Goal: Information Seeking & Learning: Learn about a topic

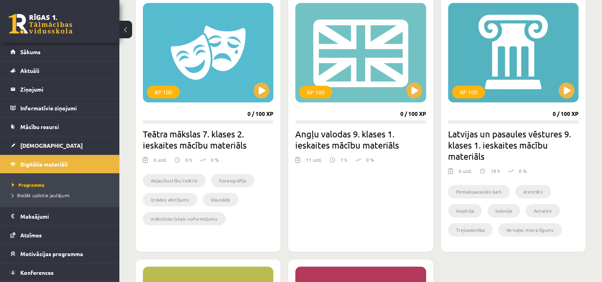
scroll to position [478, 0]
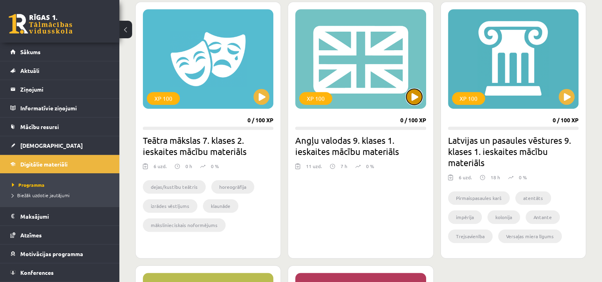
click at [419, 91] on button at bounding box center [414, 97] width 16 height 16
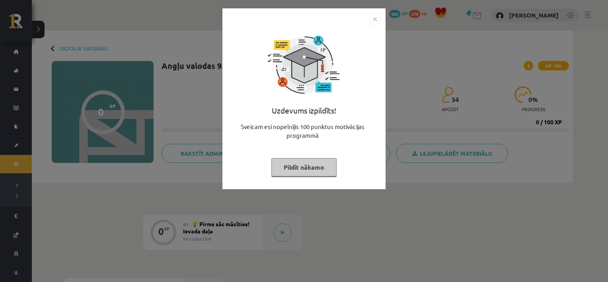
click at [305, 166] on button "Pildīt nākamo" at bounding box center [303, 167] width 65 height 18
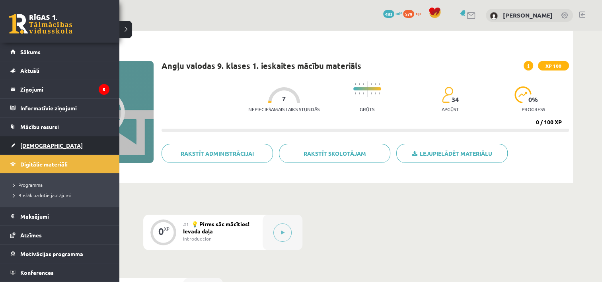
click at [33, 145] on span "[DEMOGRAPHIC_DATA]" at bounding box center [51, 145] width 62 height 7
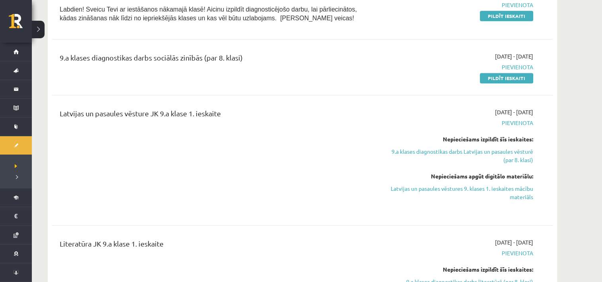
scroll to position [1114, 0]
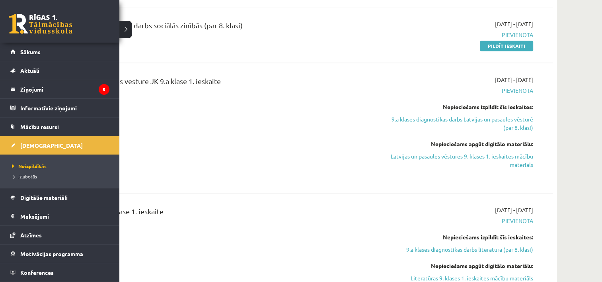
click at [23, 176] on span "Izlabotās" at bounding box center [23, 176] width 27 height 6
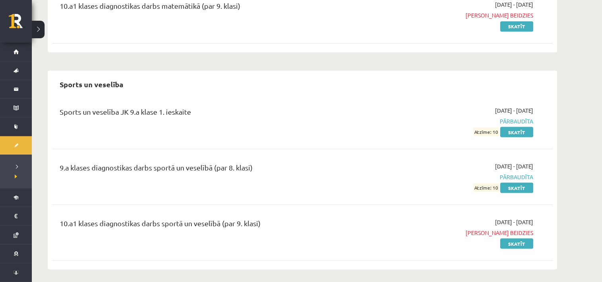
scroll to position [1454, 0]
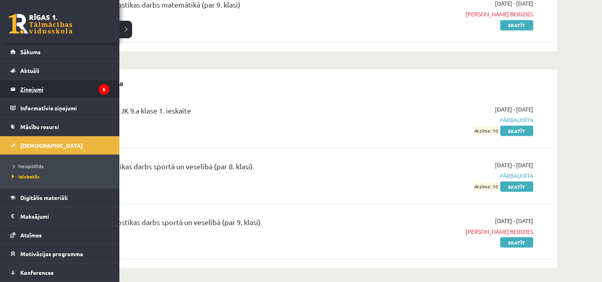
click at [34, 87] on legend "Ziņojumi 5" at bounding box center [64, 89] width 89 height 18
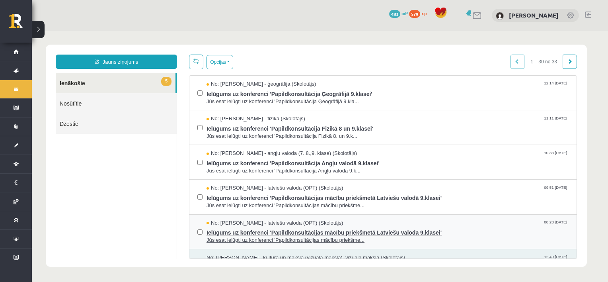
click at [238, 237] on span "Jūs esat ielūgti uz konferenci 'Papildkonsultācijas mācību priekšme..." at bounding box center [388, 240] width 362 height 8
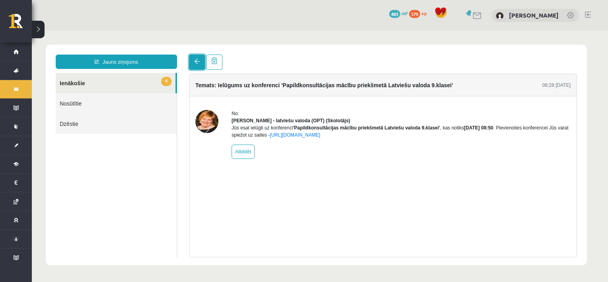
click at [196, 60] on span at bounding box center [197, 62] width 6 height 6
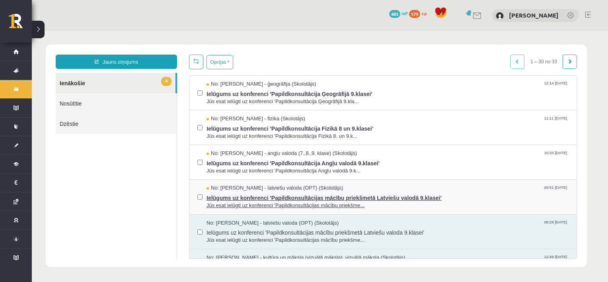
click at [237, 200] on div "Ielūgums uz konferenci 'Papildkonsultācijas mācību priekšmetā Latviešu valodā 9…" at bounding box center [388, 201] width 362 height 18
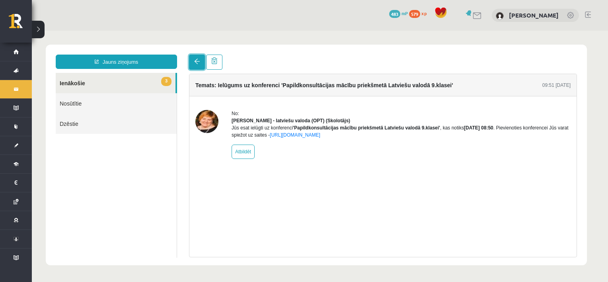
click at [203, 63] on link at bounding box center [197, 62] width 16 height 15
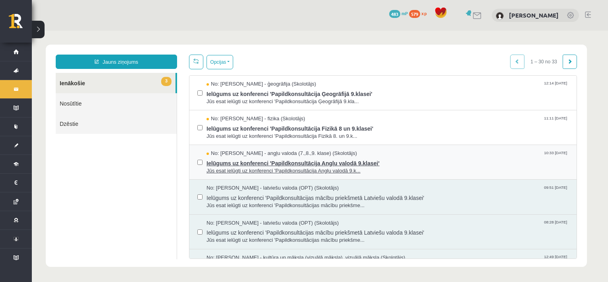
click at [225, 168] on span "Jūs esat ielūgti uz konferenci 'Papildkonsultācija Angļu valodā 9.k..." at bounding box center [388, 171] width 362 height 8
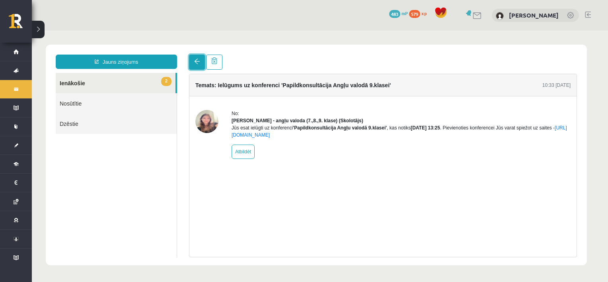
click at [196, 64] on span at bounding box center [197, 62] width 6 height 6
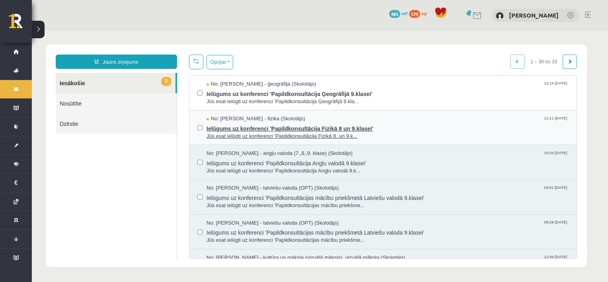
click at [222, 133] on span "Jūs esat ielūgti uz konferenci 'Papildkonsultācija Fizikā 8. un 9.k..." at bounding box center [388, 137] width 362 height 8
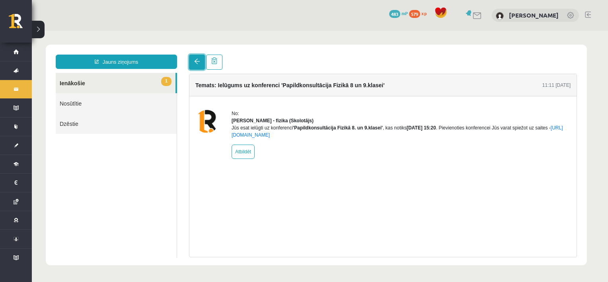
click at [199, 62] on span at bounding box center [197, 62] width 6 height 6
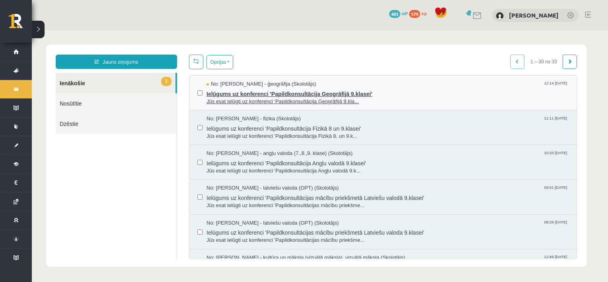
click at [229, 94] on span "Ielūgums uz konferenci 'Papildkonsultācija Ģeogrāfijā 9.klasei'" at bounding box center [388, 93] width 362 height 10
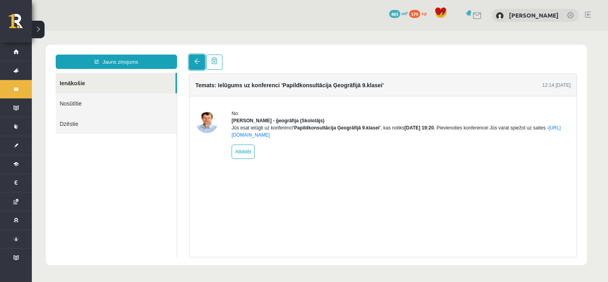
click at [193, 64] on link at bounding box center [197, 62] width 16 height 15
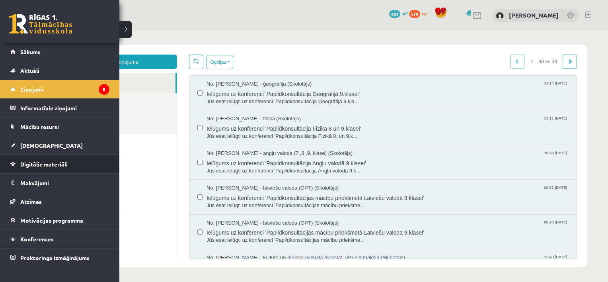
click at [45, 164] on span "Digitālie materiāli" at bounding box center [43, 163] width 47 height 7
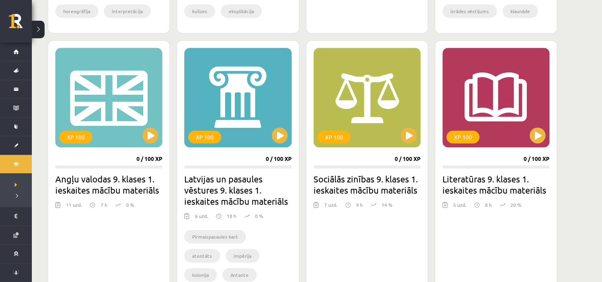
scroll to position [438, 0]
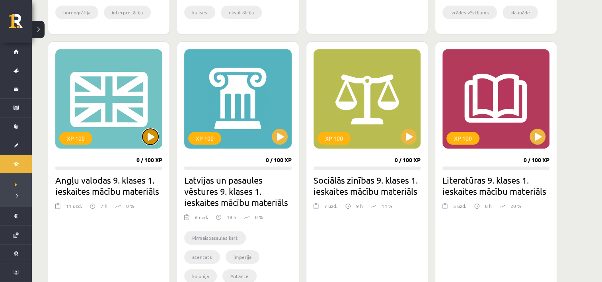
click at [146, 132] on button at bounding box center [150, 137] width 16 height 16
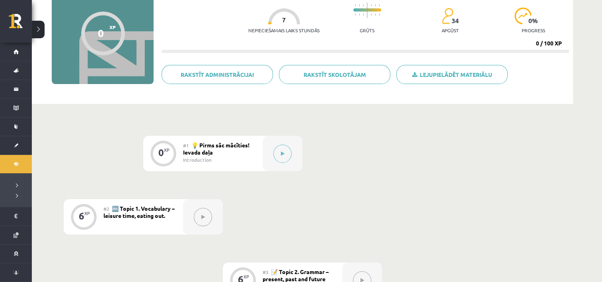
scroll to position [80, 0]
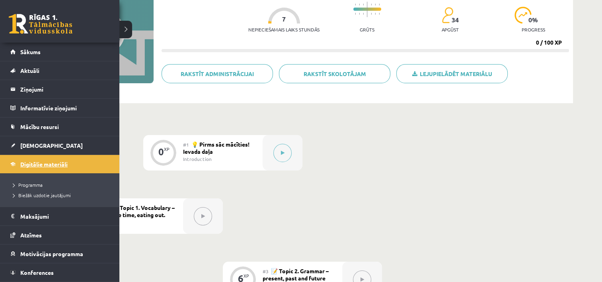
click at [46, 162] on span "Digitālie materiāli" at bounding box center [43, 163] width 47 height 7
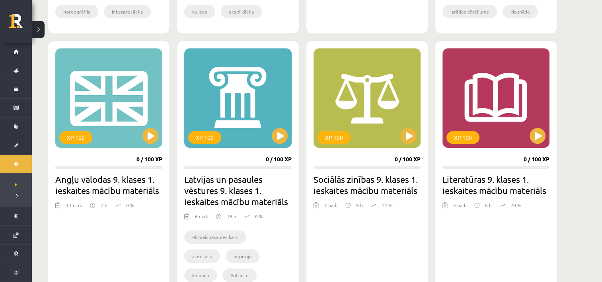
scroll to position [438, 0]
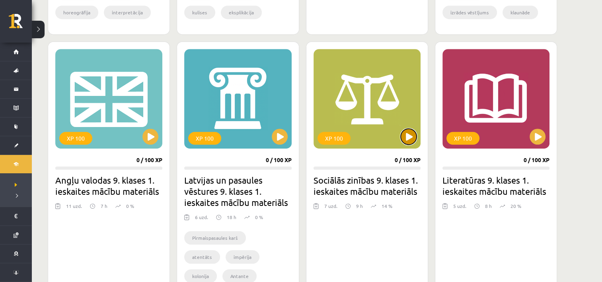
click at [408, 139] on button at bounding box center [409, 137] width 16 height 16
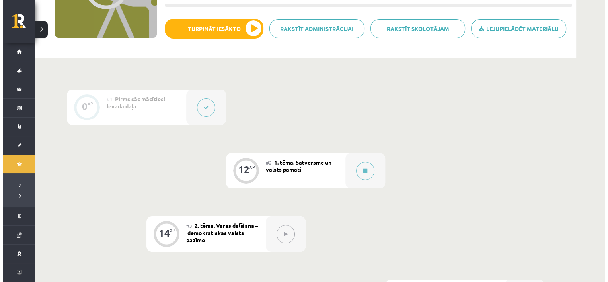
scroll to position [119, 0]
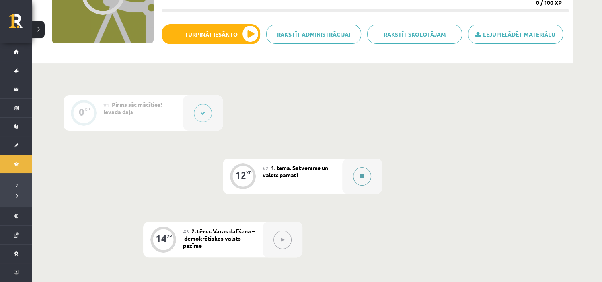
click at [361, 172] on button at bounding box center [362, 176] width 18 height 18
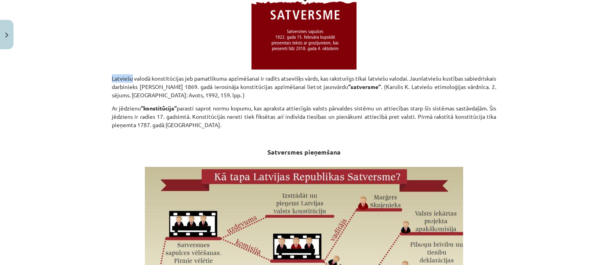
scroll to position [0, 0]
drag, startPoint x: 107, startPoint y: 77, endPoint x: 132, endPoint y: 77, distance: 24.3
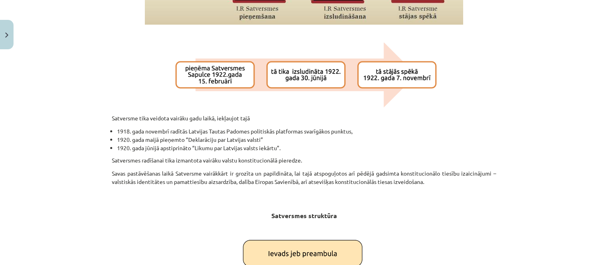
scroll to position [716, 0]
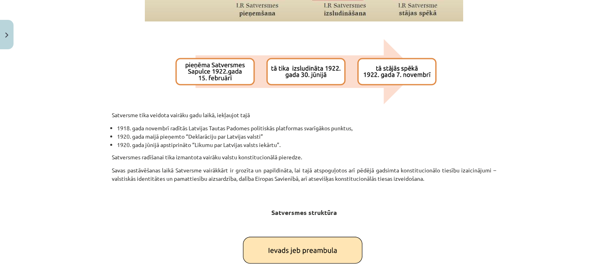
click at [112, 114] on p "Satversme tika veidota vairāku gadu laikā, iekļaujot tajā" at bounding box center [304, 115] width 384 height 8
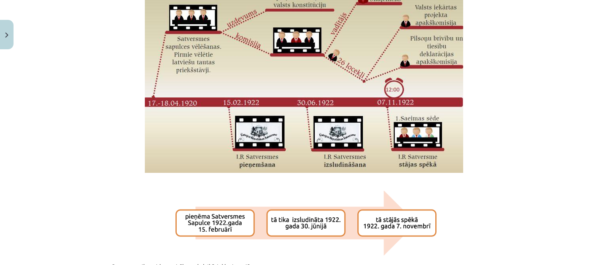
scroll to position [745, 0]
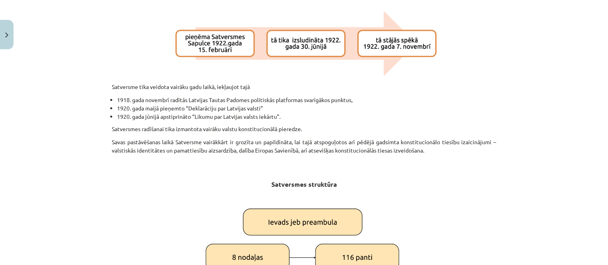
click at [112, 86] on p "Satversme tika veidota vairāku gadu laikā, iekļaujot tajā" at bounding box center [304, 87] width 384 height 8
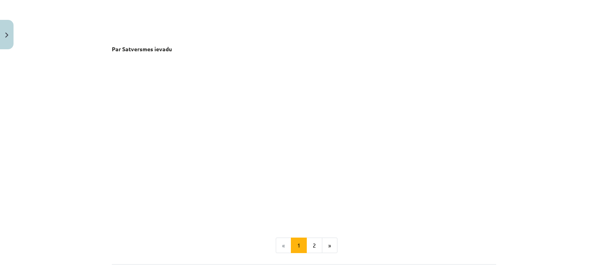
scroll to position [1607, 0]
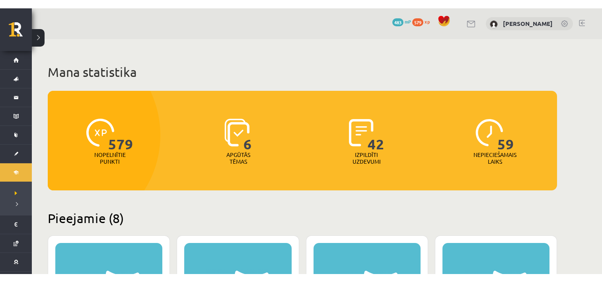
scroll to position [438, 0]
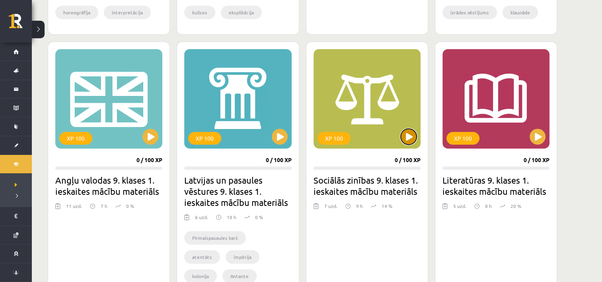
click at [407, 137] on button at bounding box center [409, 137] width 16 height 16
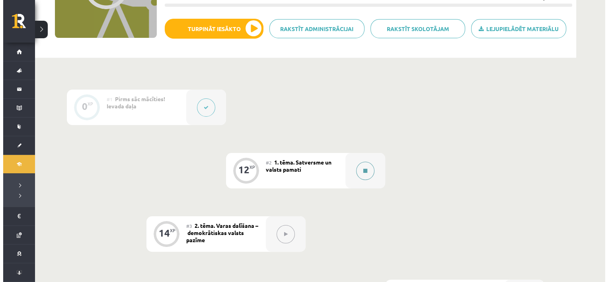
scroll to position [134, 0]
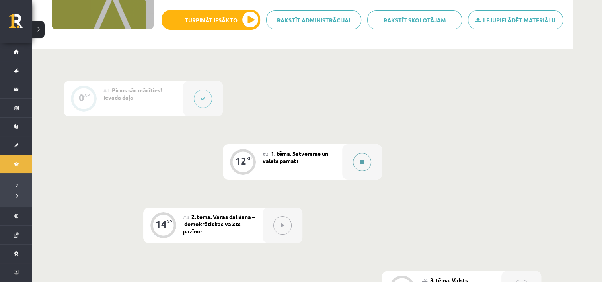
click at [360, 162] on icon at bounding box center [362, 162] width 4 height 5
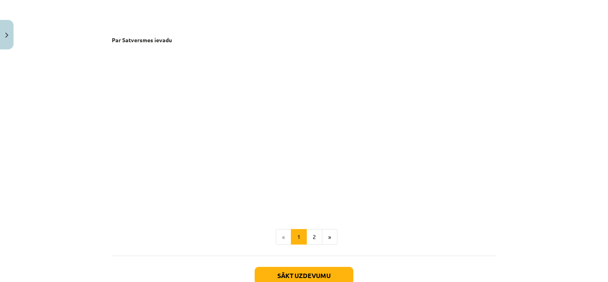
scroll to position [1630, 0]
